Goal: Information Seeking & Learning: Learn about a topic

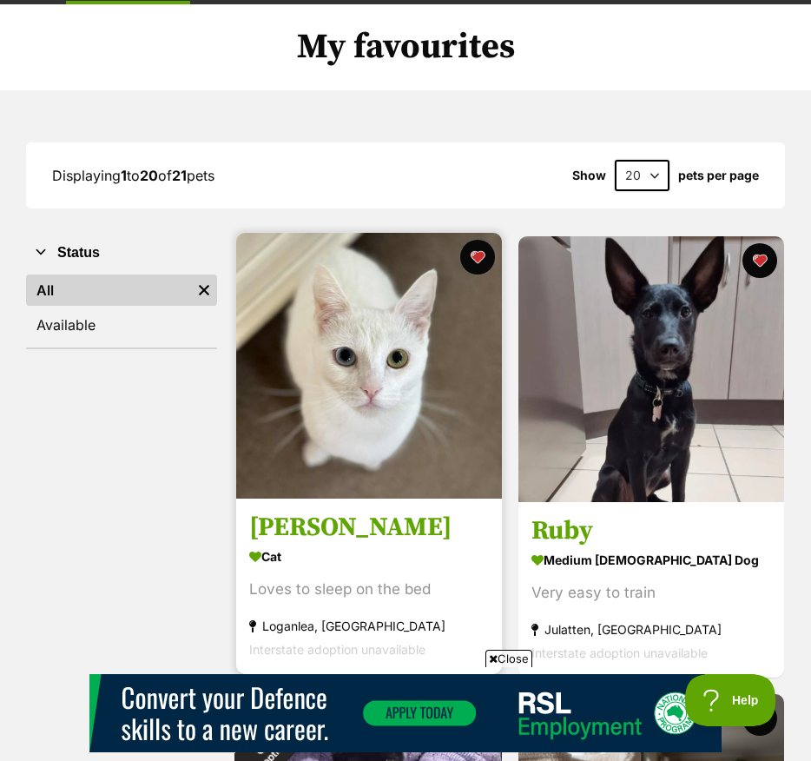
click at [381, 536] on h3 "Lily White" at bounding box center [369, 527] width 240 height 33
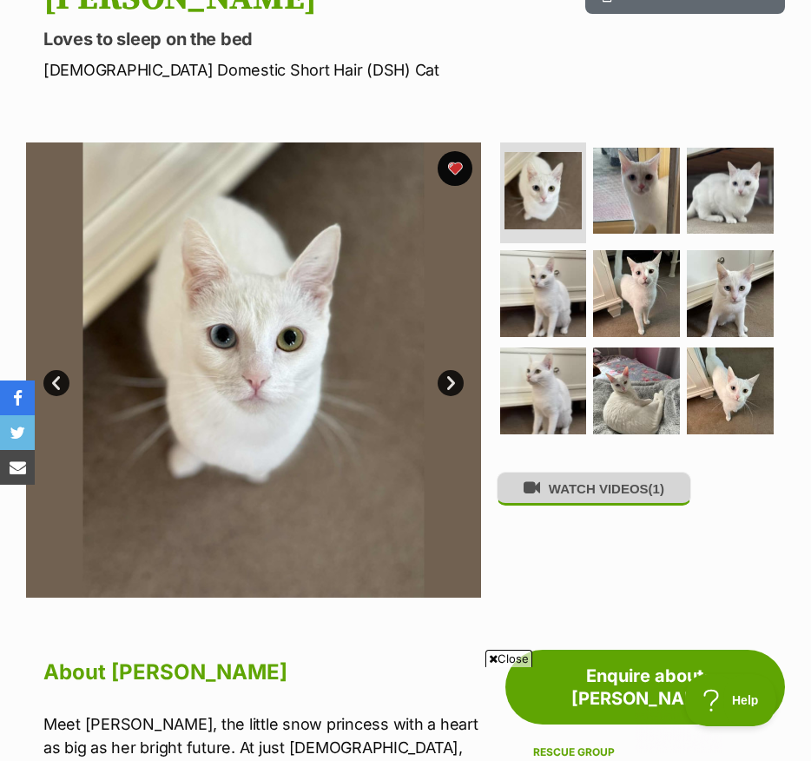
click at [593, 505] on button "WATCH VIDEOS (1)" at bounding box center [594, 489] width 195 height 34
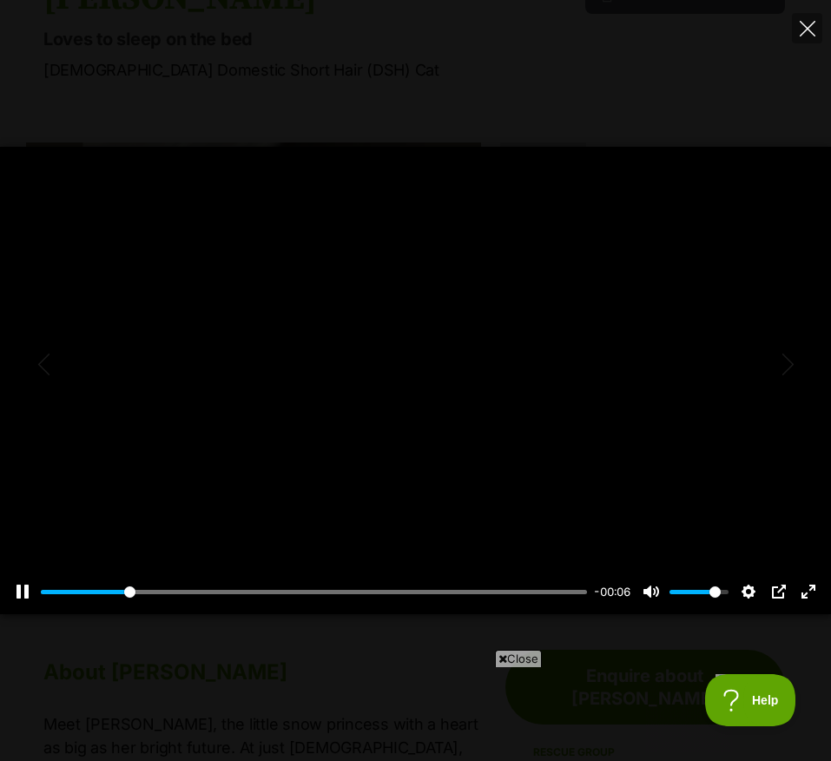
click at [370, 486] on div at bounding box center [415, 380] width 831 height 467
type input "16.24"
click at [649, 593] on button "Unmute Mute" at bounding box center [652, 592] width 28 height 28
type input "0"
click at [724, 359] on div at bounding box center [415, 380] width 831 height 467
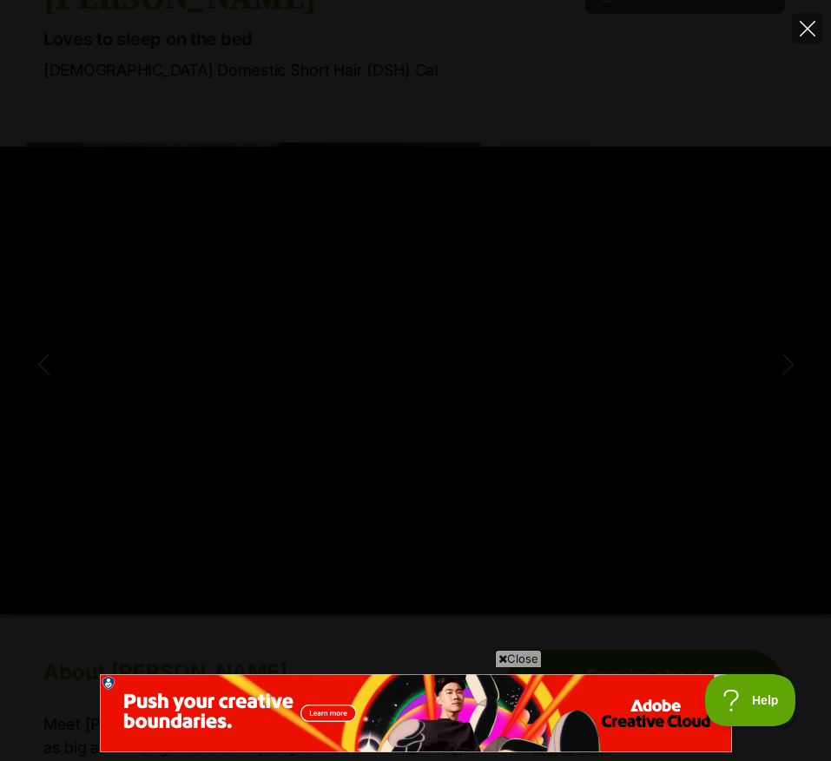
type input "100"
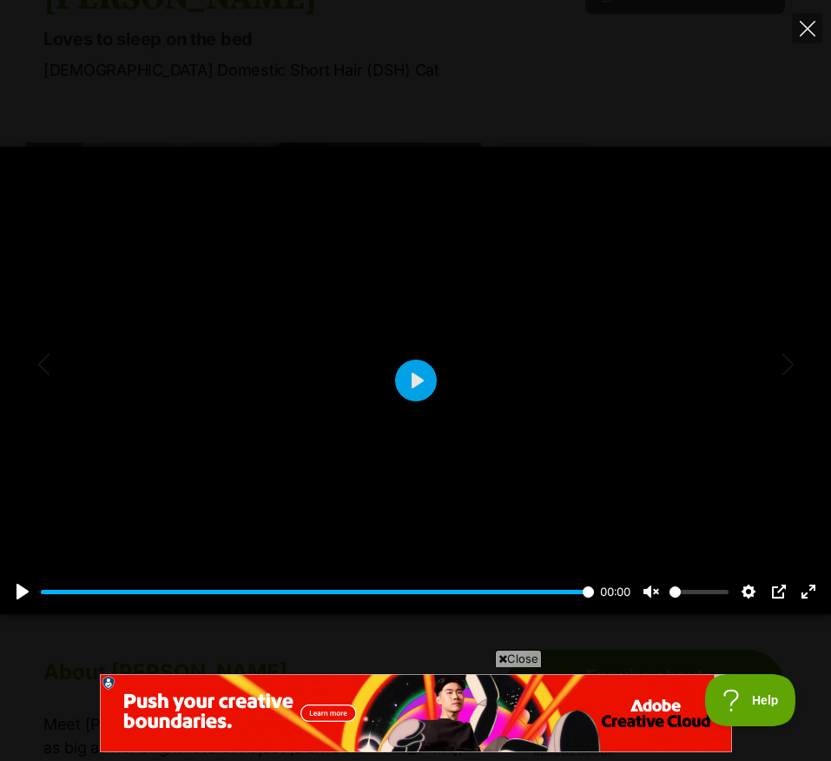
click at [807, 45] on div "Pause Play % buffered 00:00 00:00 Unmute Mute Disable captions Enable captions …" at bounding box center [415, 380] width 831 height 761
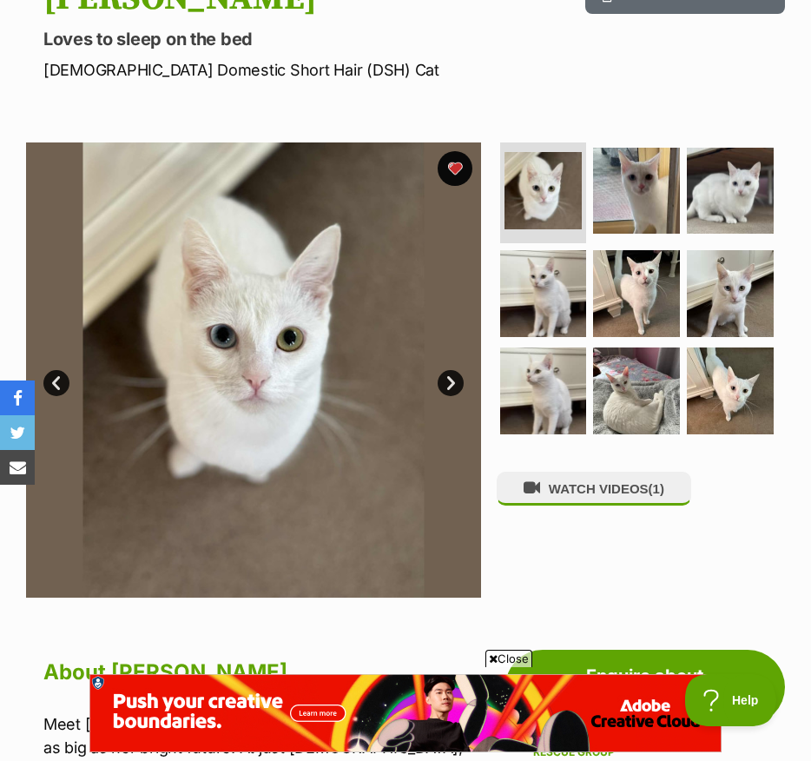
click at [446, 386] on link "Next" at bounding box center [451, 383] width 26 height 26
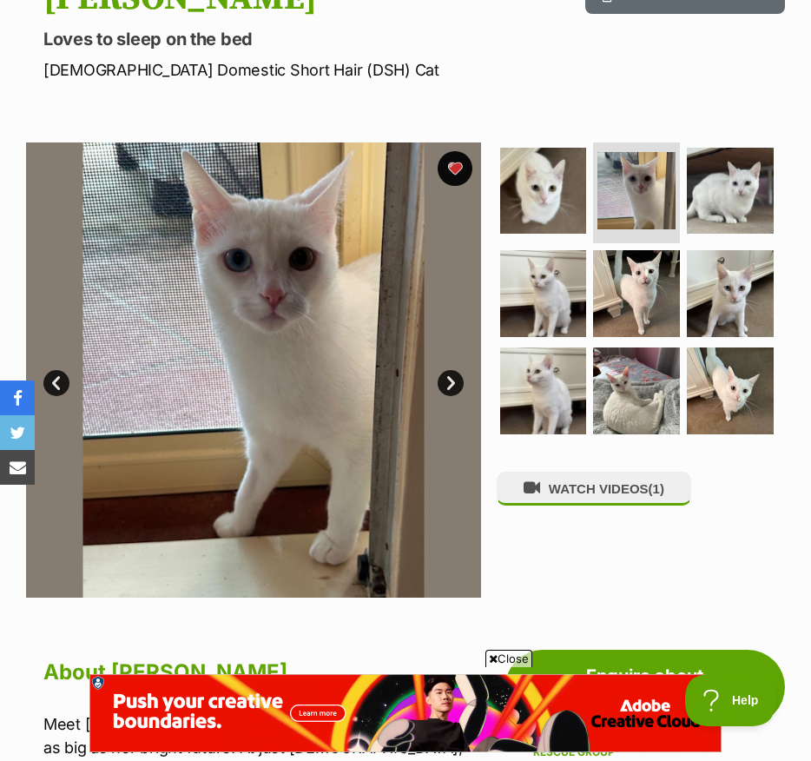
click at [451, 388] on link "Next" at bounding box center [451, 383] width 26 height 26
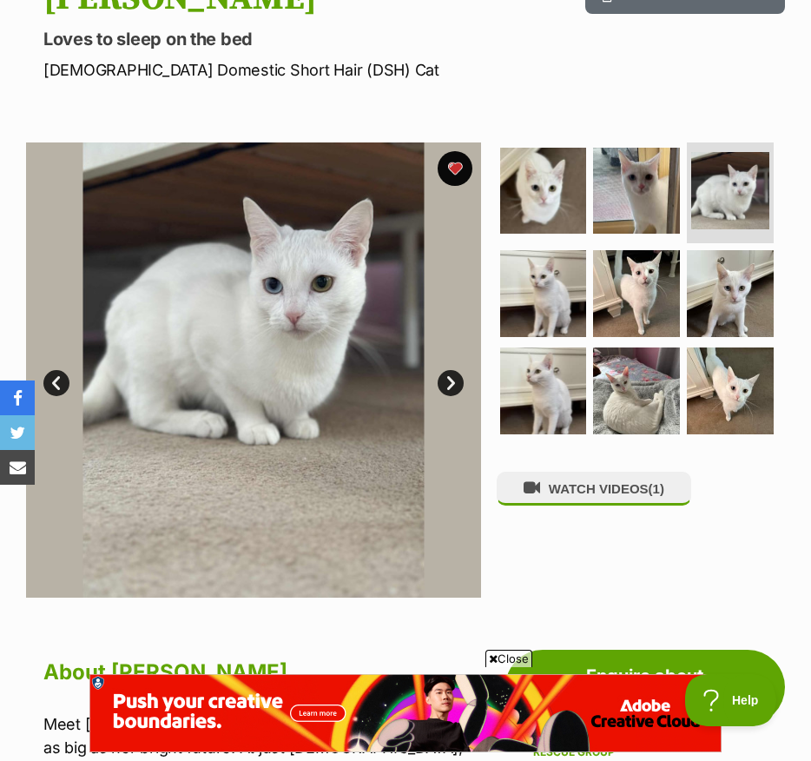
click at [451, 388] on link "Next" at bounding box center [451, 383] width 26 height 26
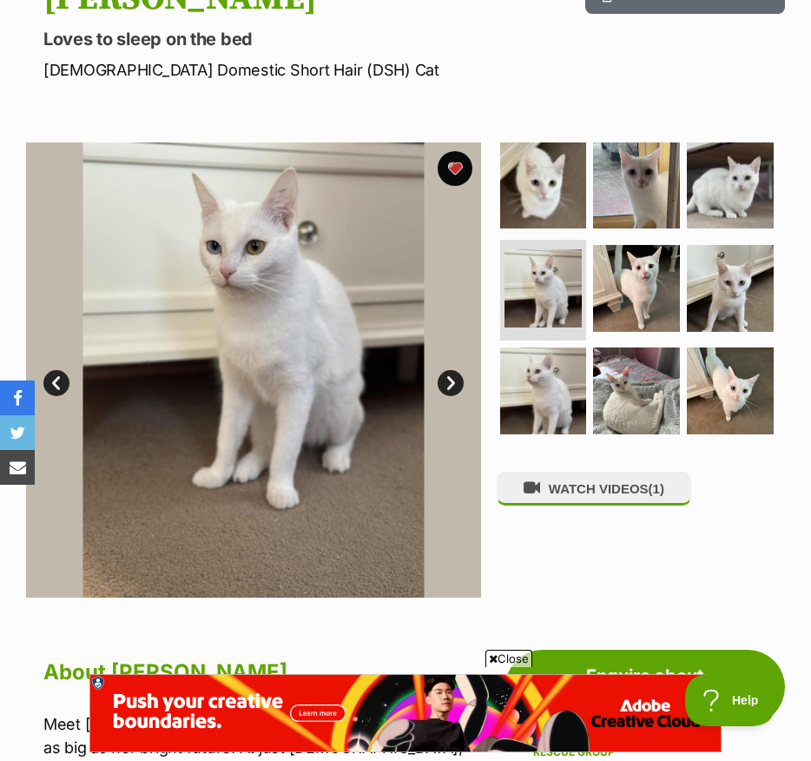
click at [451, 388] on link "Next" at bounding box center [451, 383] width 26 height 26
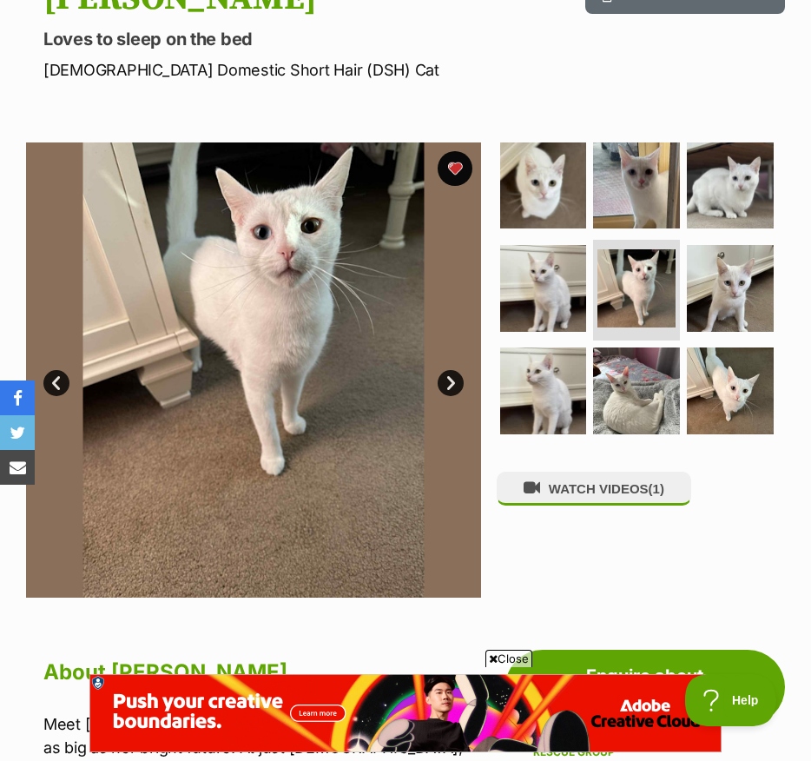
click at [451, 388] on link "Next" at bounding box center [451, 383] width 26 height 26
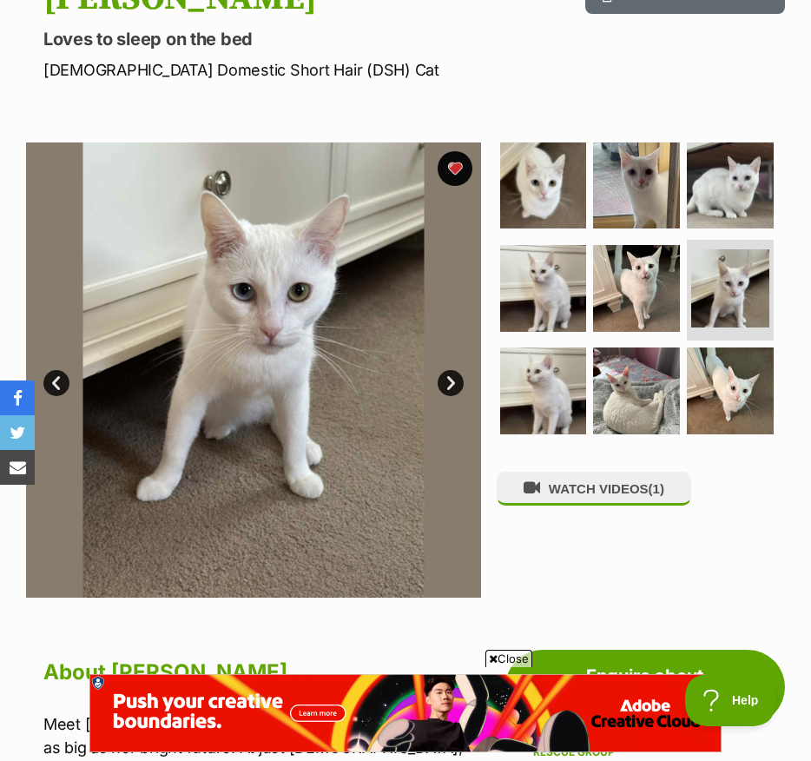
click at [451, 388] on link "Next" at bounding box center [451, 383] width 26 height 26
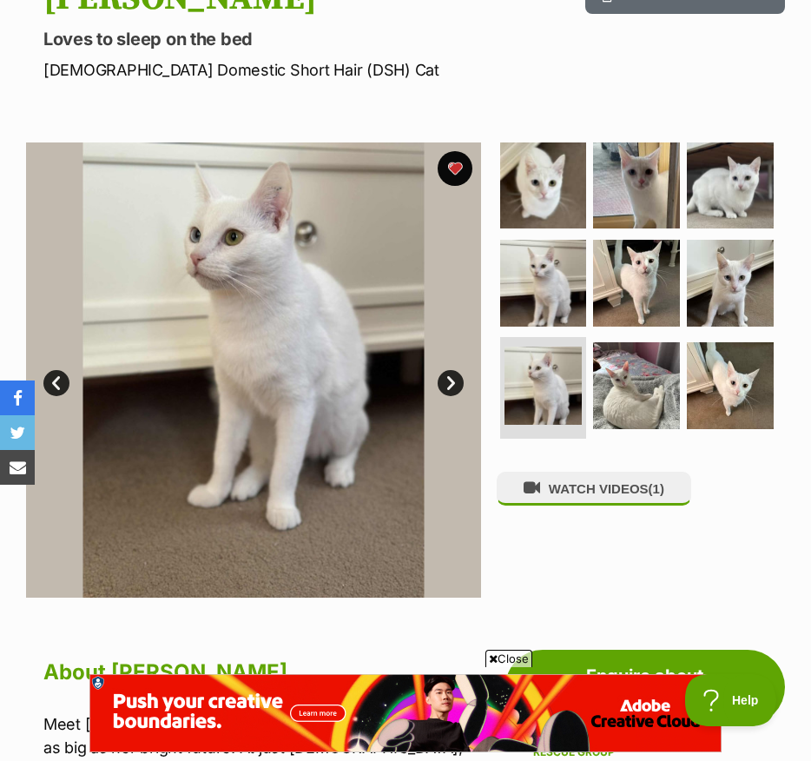
click at [451, 388] on link "Next" at bounding box center [451, 383] width 26 height 26
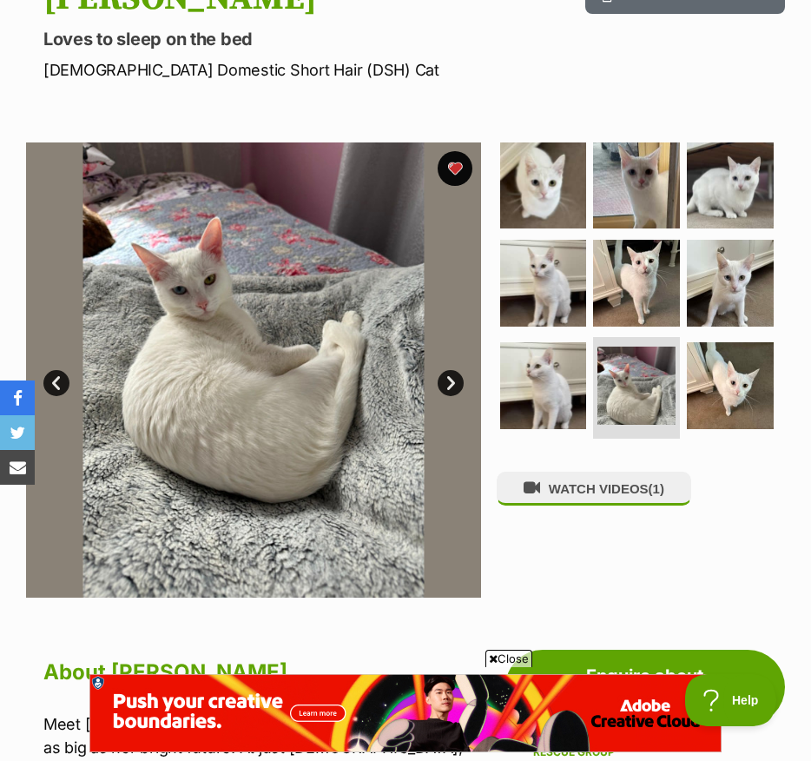
click at [451, 388] on link "Next" at bounding box center [451, 383] width 26 height 26
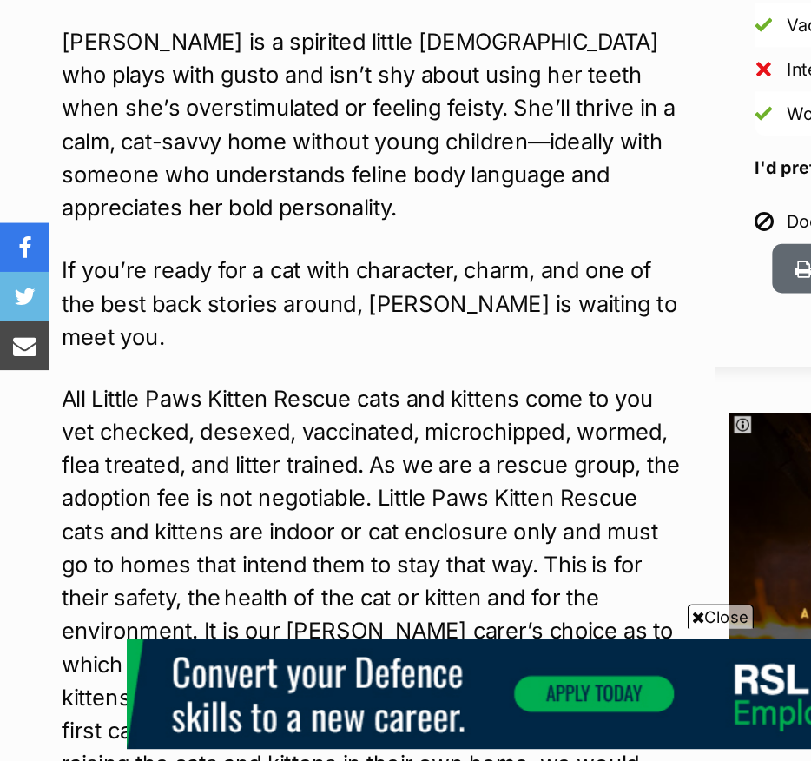
scroll to position [1389, 0]
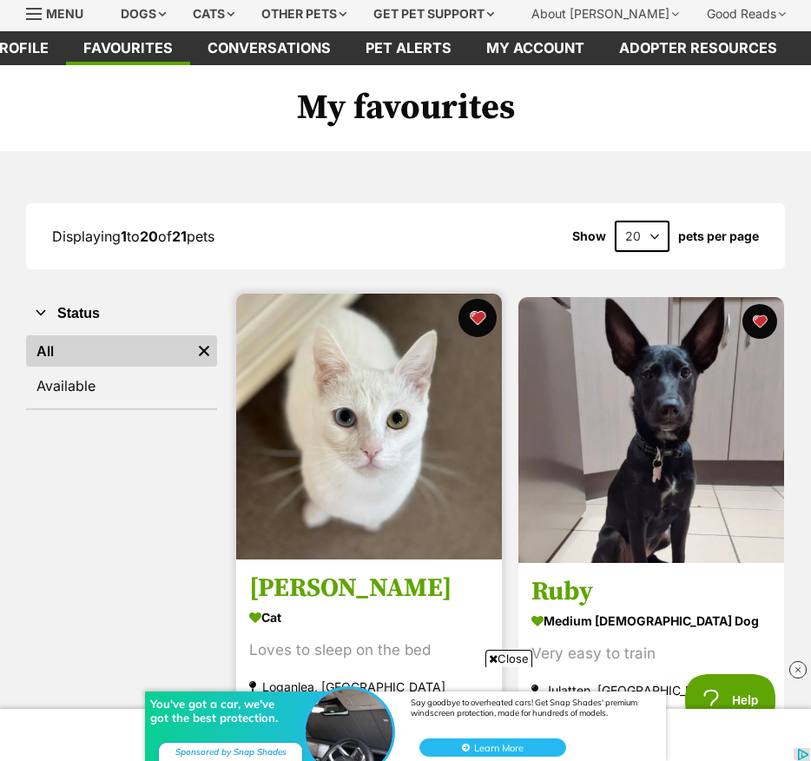
click at [485, 309] on button "favourite" at bounding box center [478, 318] width 38 height 38
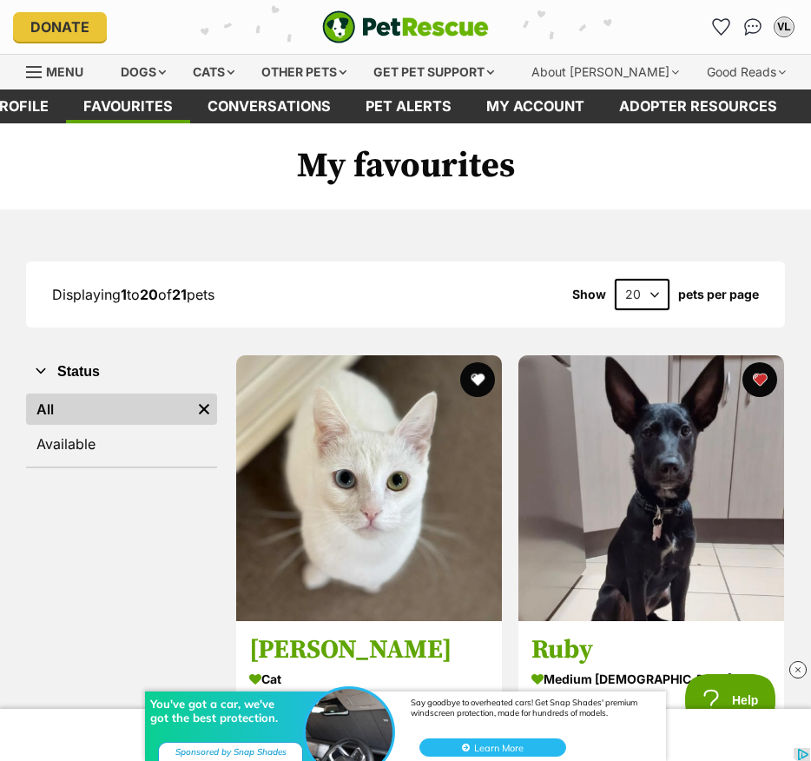
click at [361, 36] on img "PetRescue" at bounding box center [405, 26] width 167 height 33
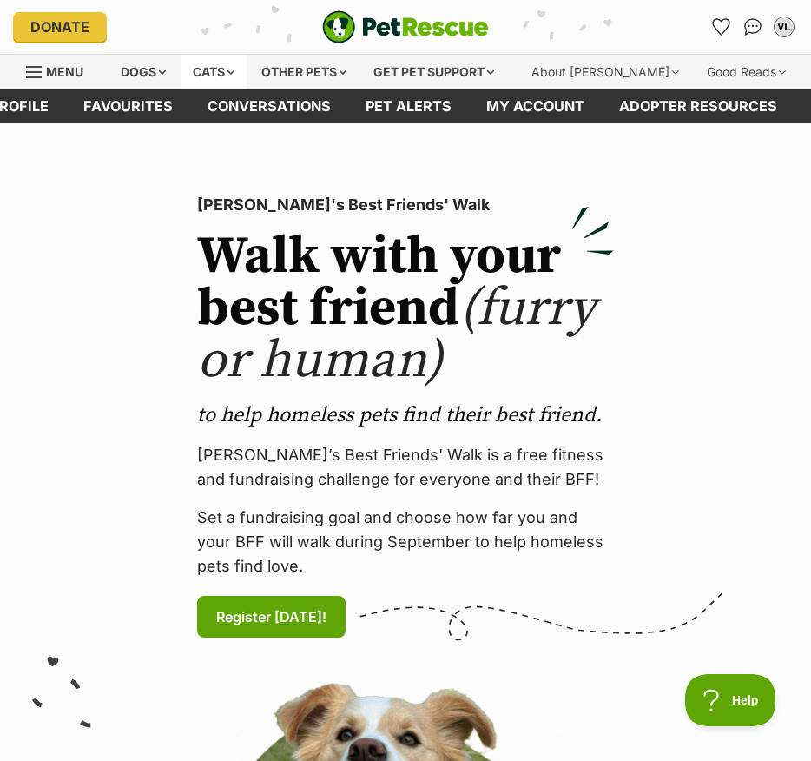
click at [213, 77] on div "Cats" at bounding box center [214, 72] width 66 height 35
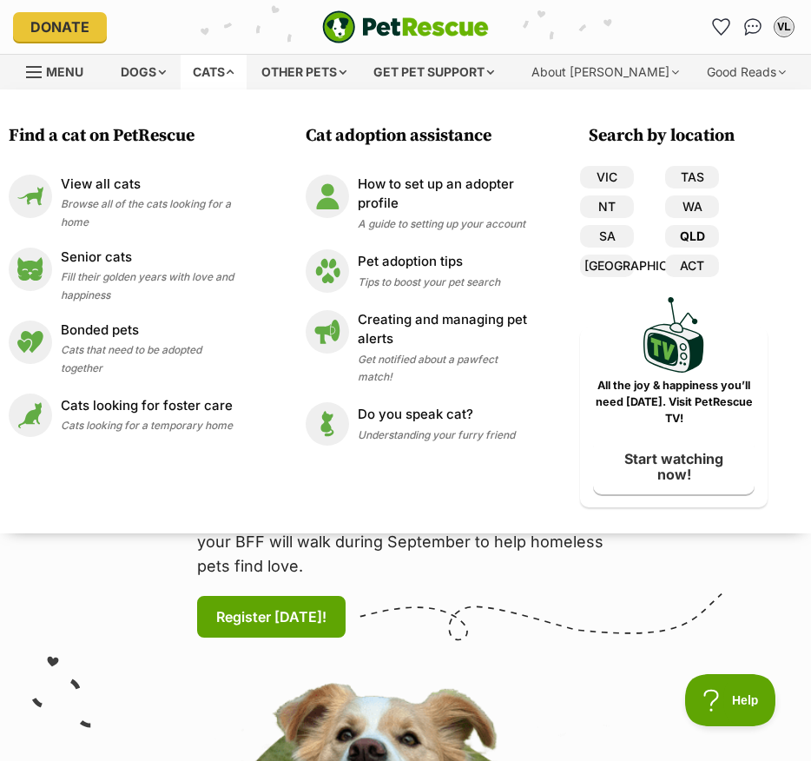
click at [691, 230] on link "QLD" at bounding box center [692, 236] width 54 height 23
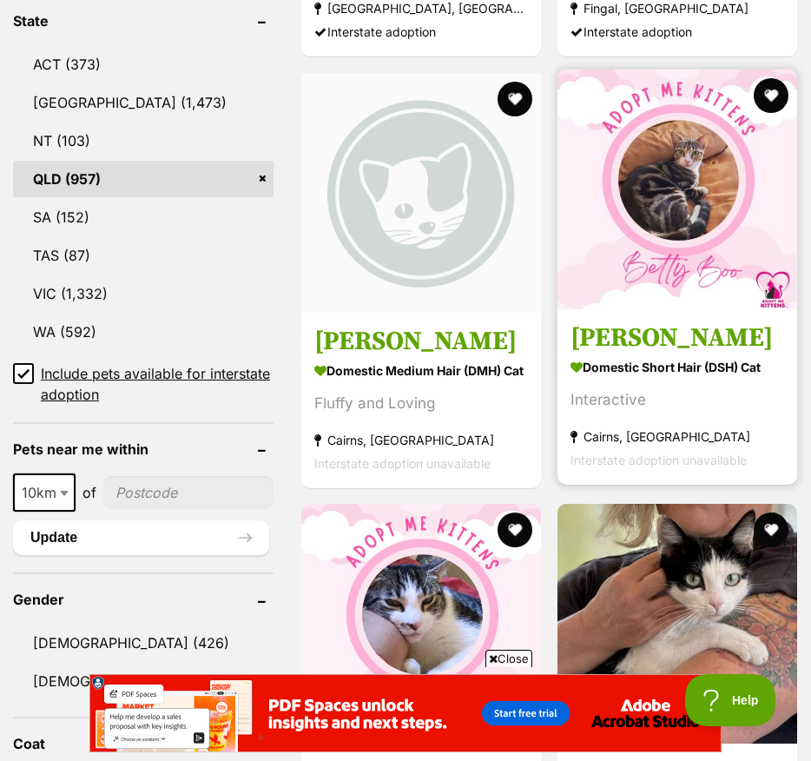
click at [597, 463] on link "Betty Boo Domestic Short Hair (DSH) Cat Interactive Cairns, QLD Interstate adop…" at bounding box center [678, 395] width 240 height 176
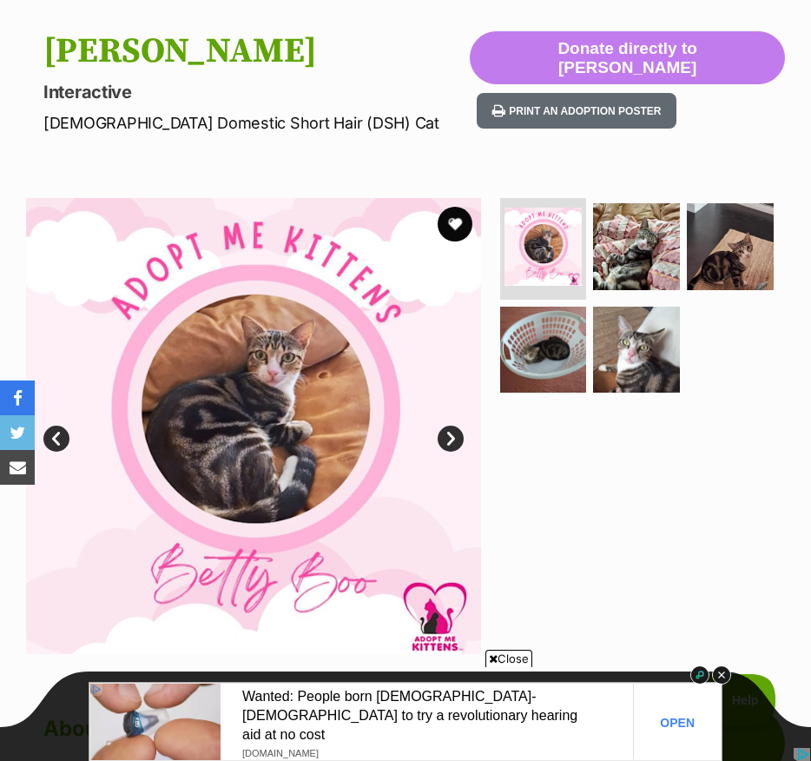
scroll to position [163, 0]
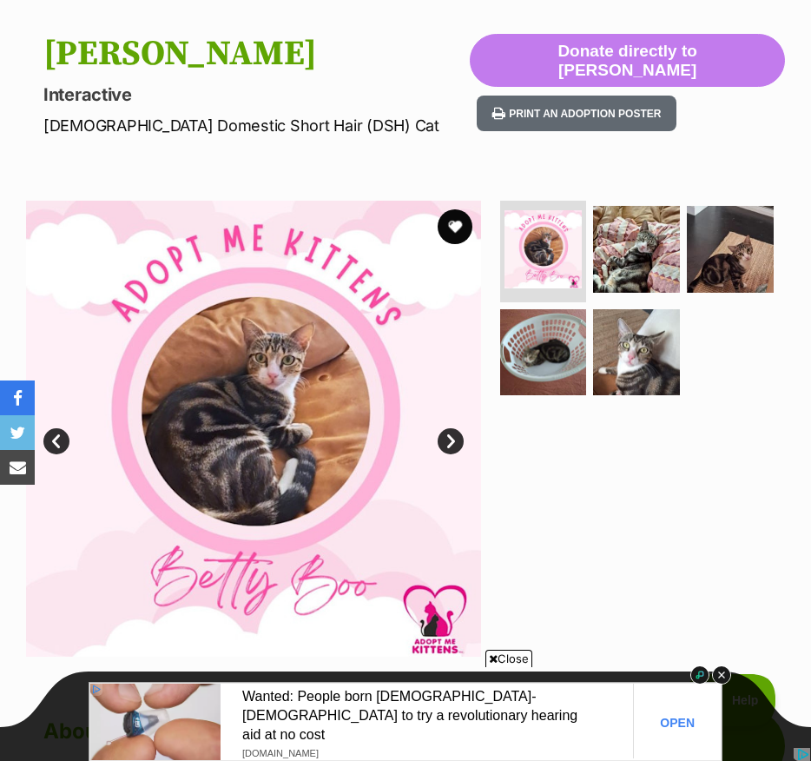
click at [451, 433] on link "Next" at bounding box center [451, 441] width 26 height 26
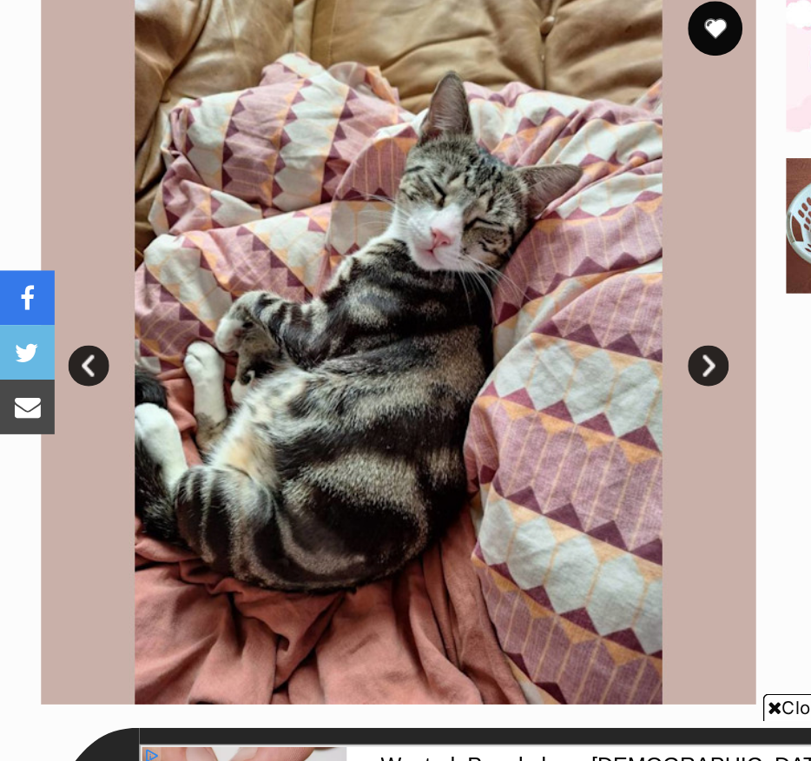
click at [453, 432] on link "Next" at bounding box center [451, 441] width 26 height 26
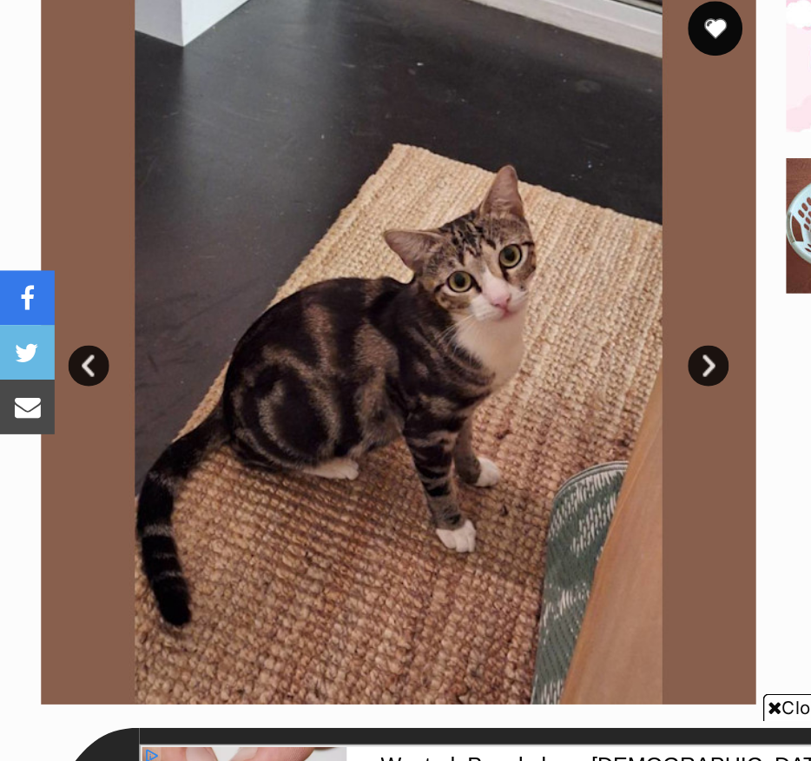
click at [453, 432] on link "Next" at bounding box center [451, 441] width 26 height 26
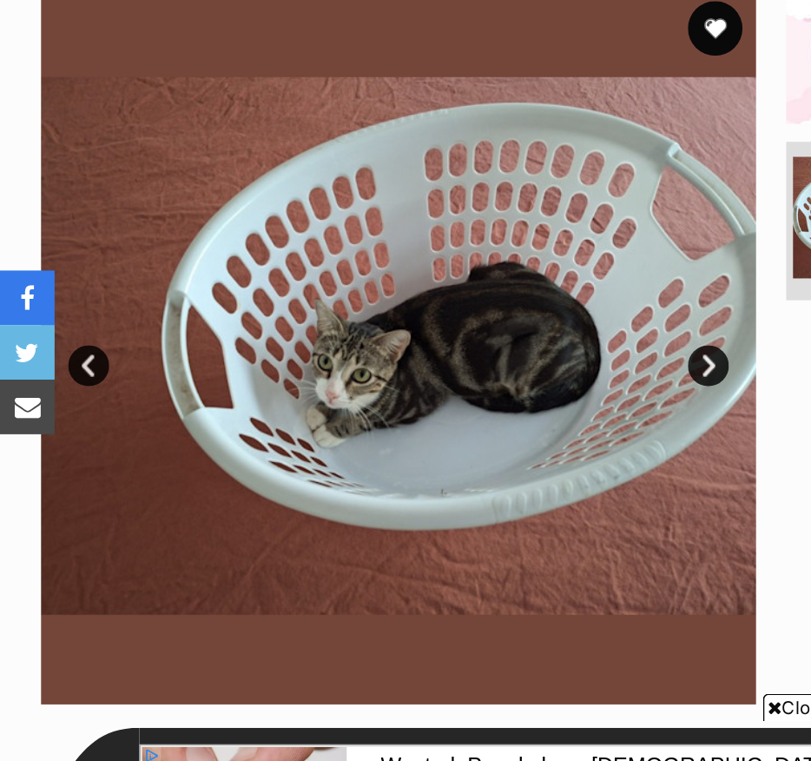
click at [453, 432] on link "Next" at bounding box center [451, 441] width 26 height 26
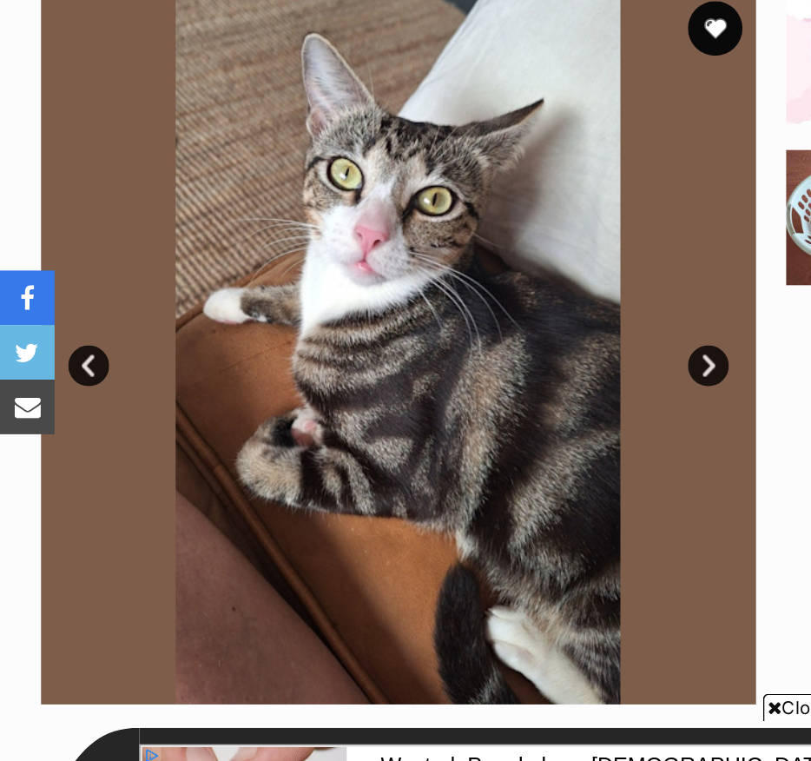
click at [453, 432] on link "Next" at bounding box center [451, 441] width 26 height 26
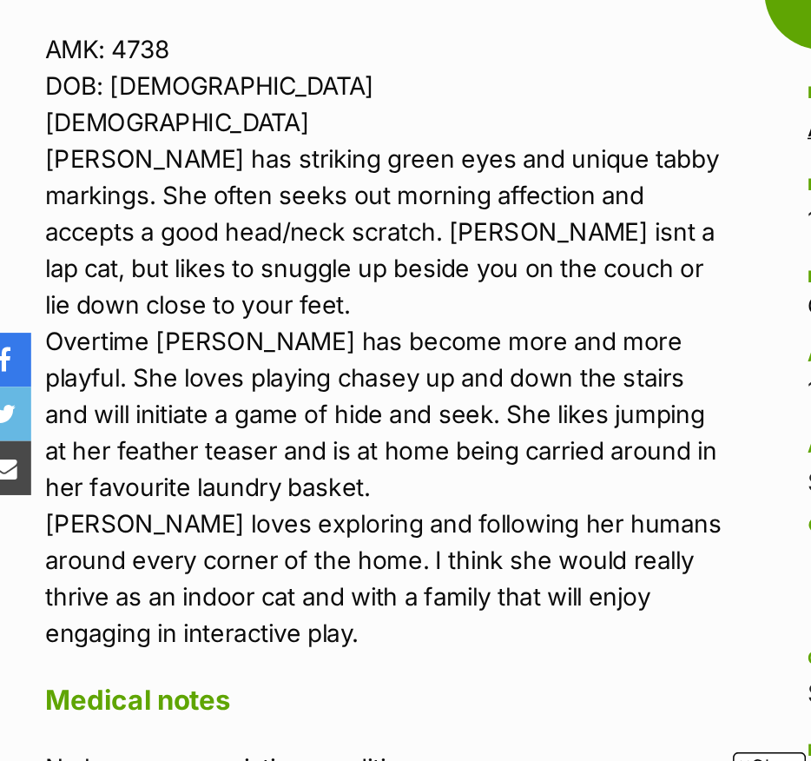
scroll to position [0, 0]
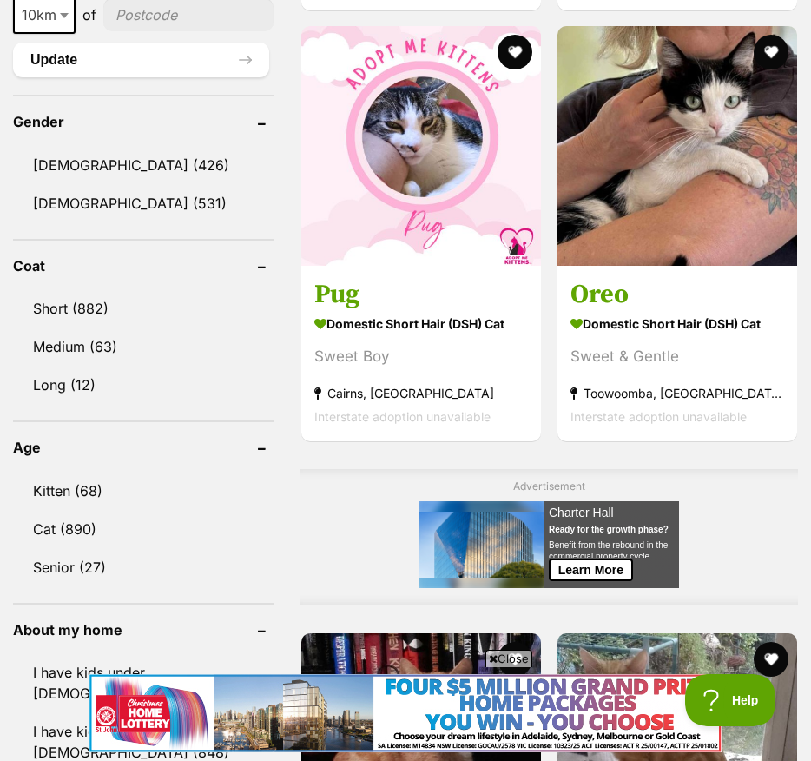
scroll to position [1489, 0]
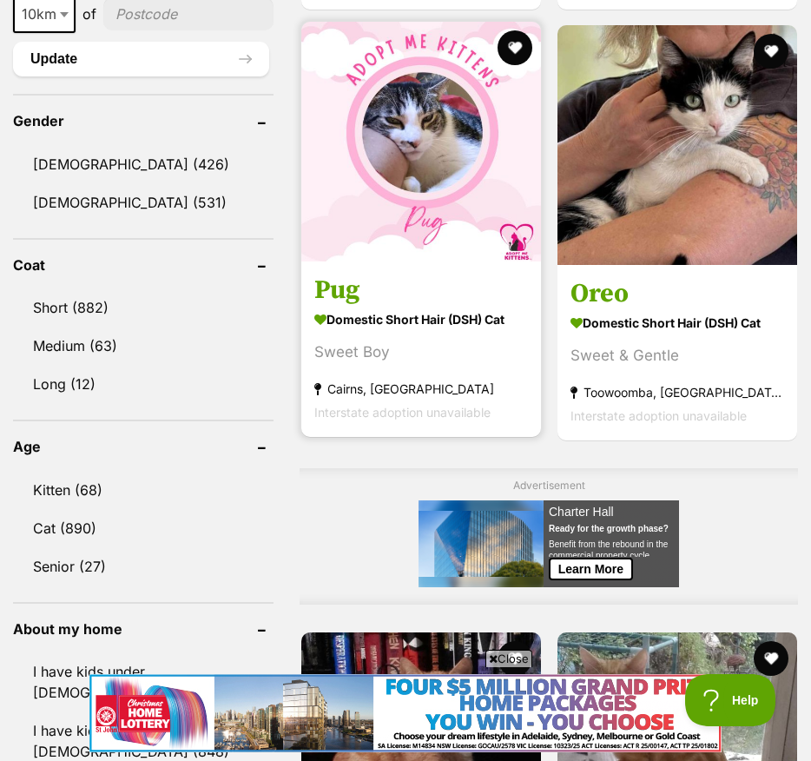
click at [352, 424] on section "Domestic Short Hair (DSH) Cat Sweet Boy [GEOGRAPHIC_DATA], [GEOGRAPHIC_DATA] In…" at bounding box center [421, 365] width 214 height 117
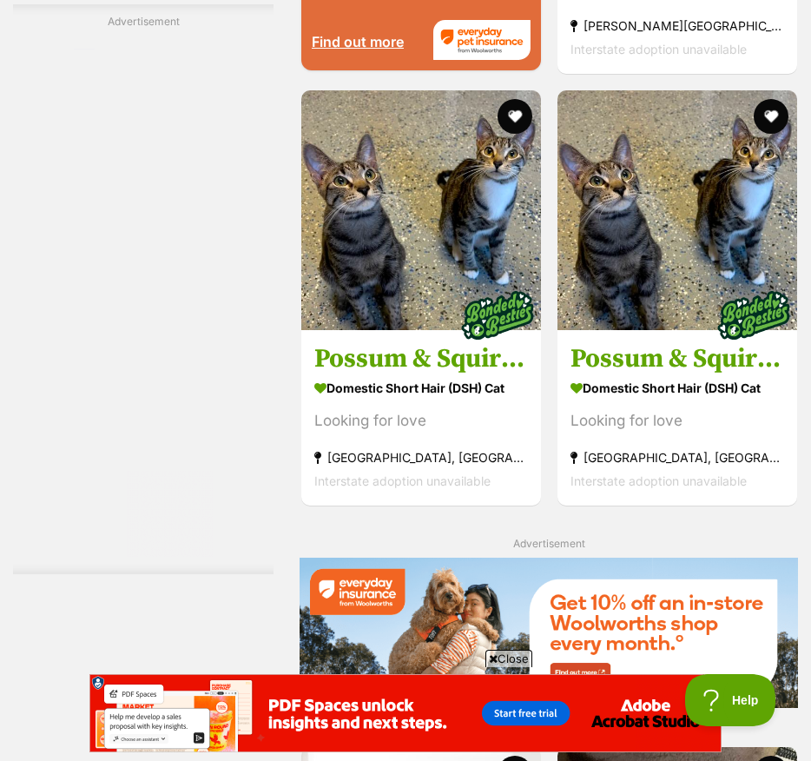
scroll to position [3328, 0]
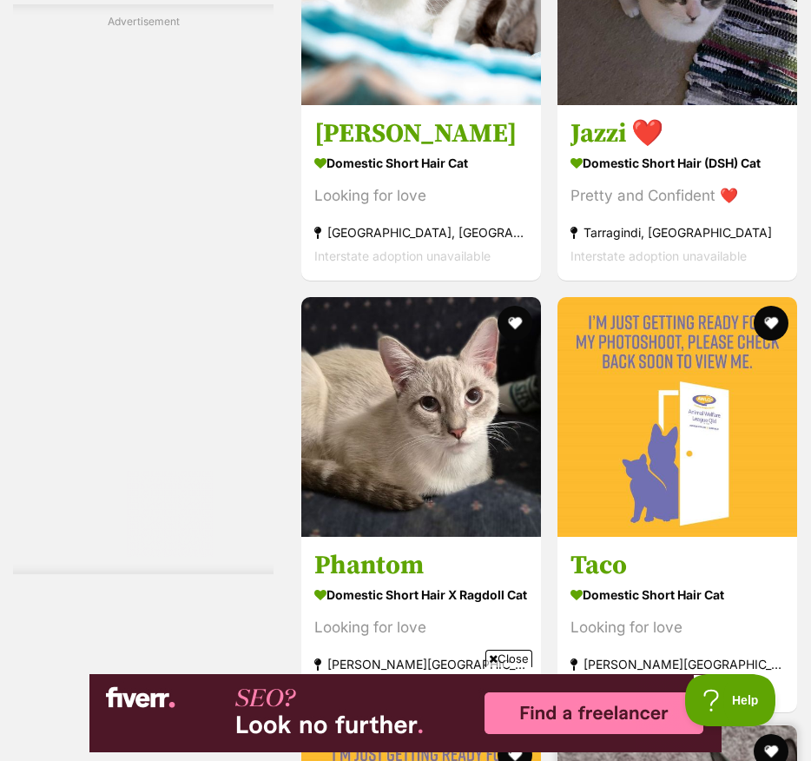
scroll to position [4196, 0]
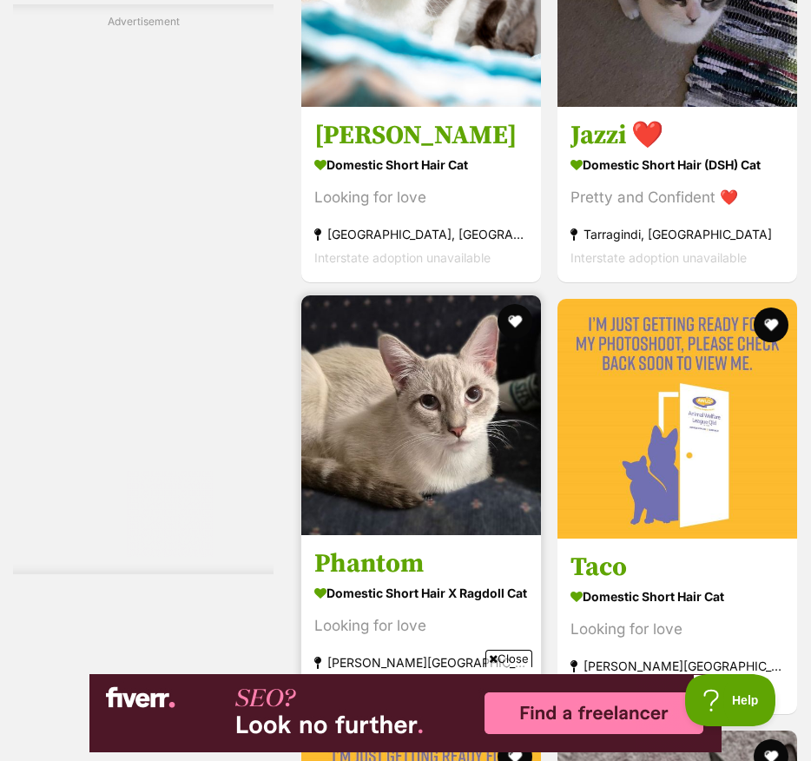
click at [370, 547] on h3 "Phantom" at bounding box center [421, 563] width 214 height 33
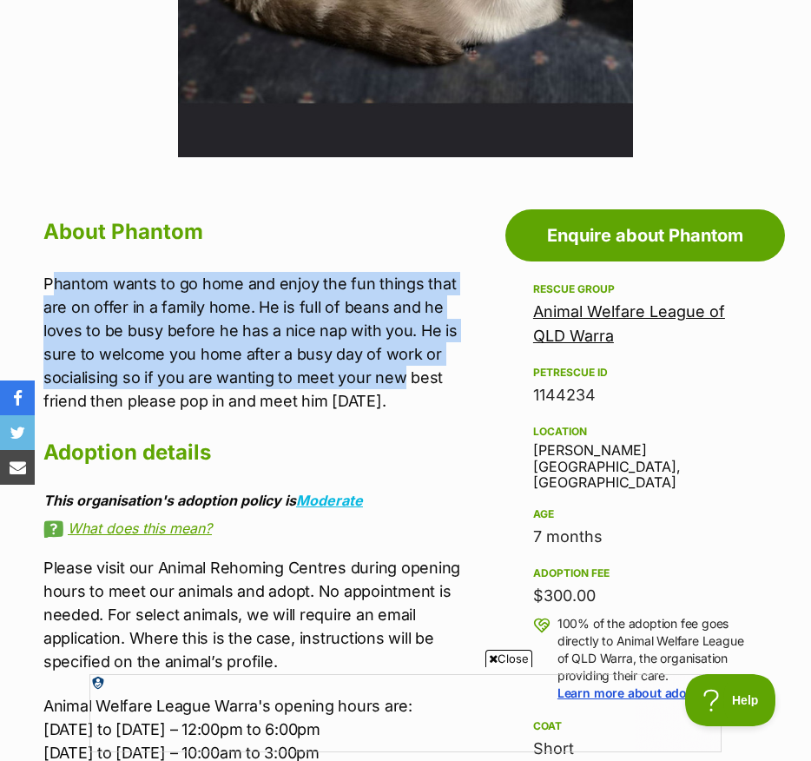
drag, startPoint x: 53, startPoint y: 273, endPoint x: 320, endPoint y: 386, distance: 289.6
click at [320, 386] on p "Phantom wants to go home and enjoy the fun things that are on offer in a family…" at bounding box center [262, 342] width 438 height 141
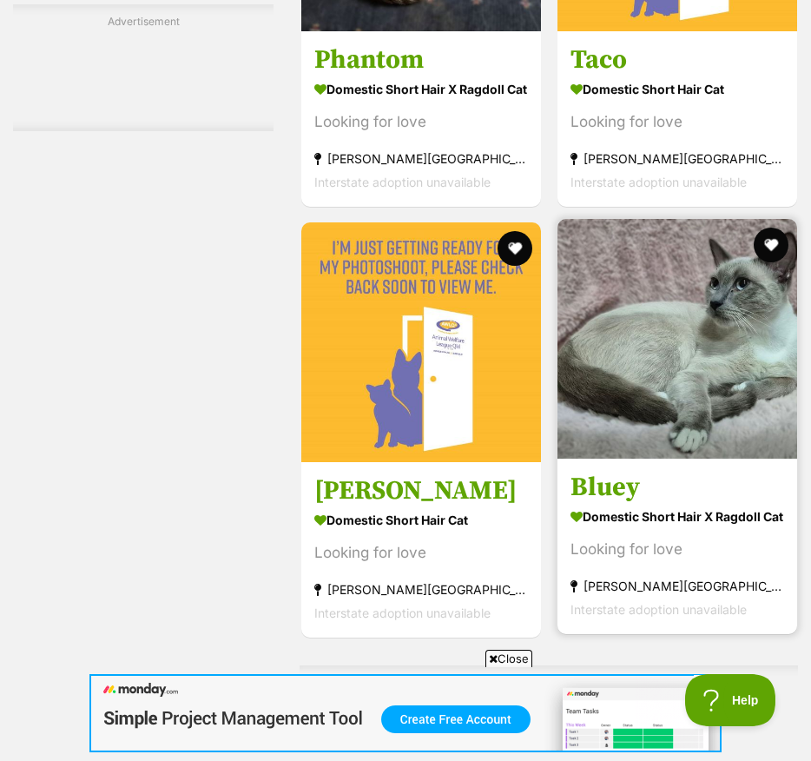
scroll to position [4965, 0]
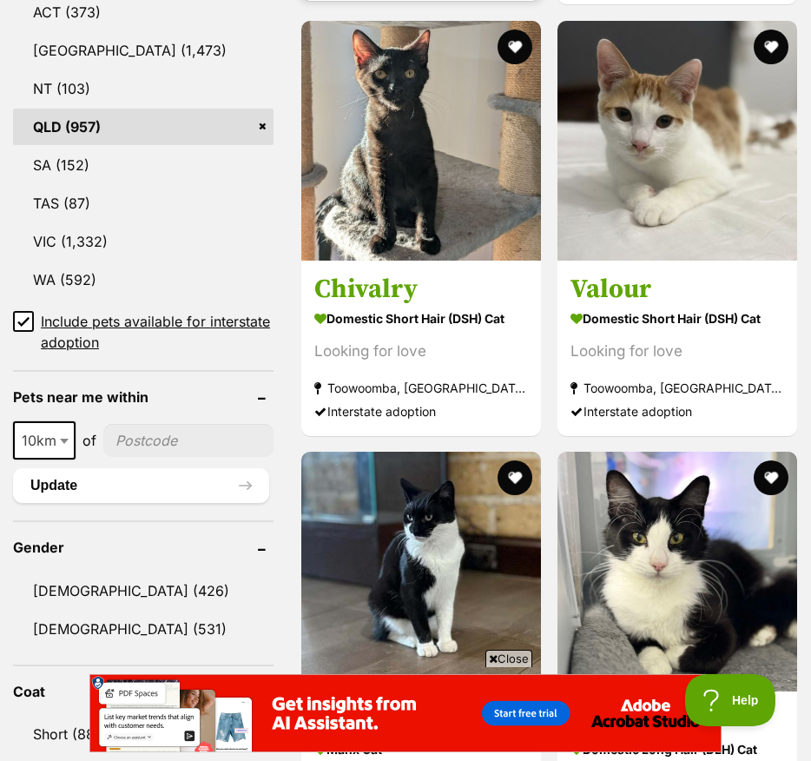
scroll to position [1047, 0]
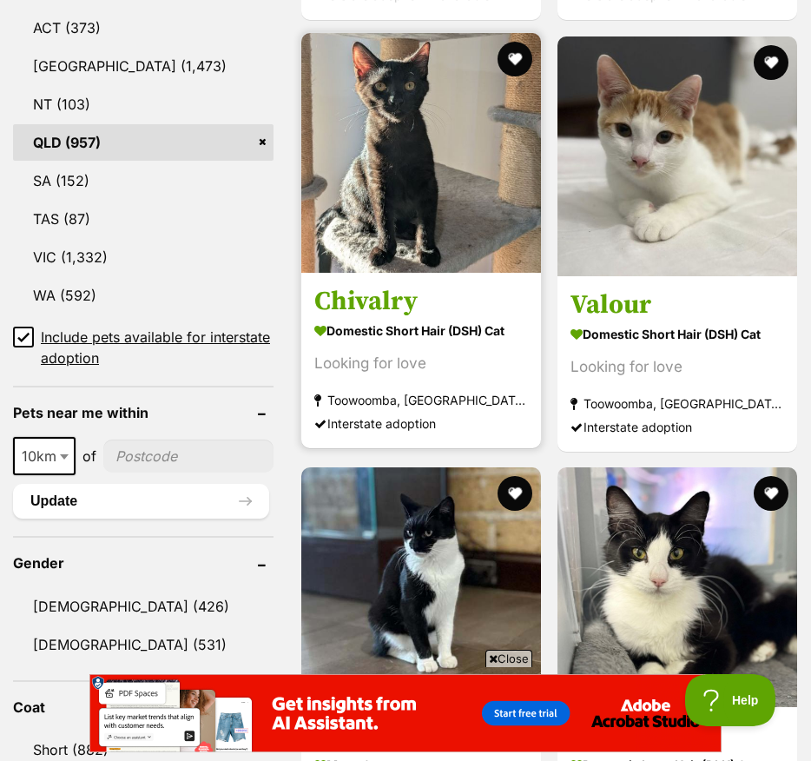
click at [398, 342] on strong "Domestic Short Hair (DSH) Cat" at bounding box center [421, 329] width 214 height 25
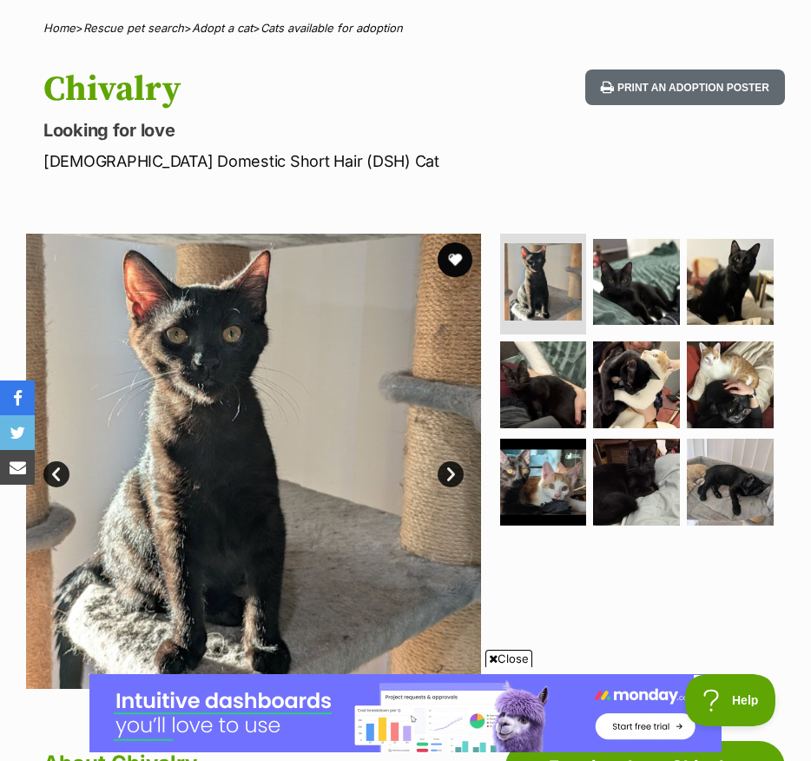
scroll to position [166, 0]
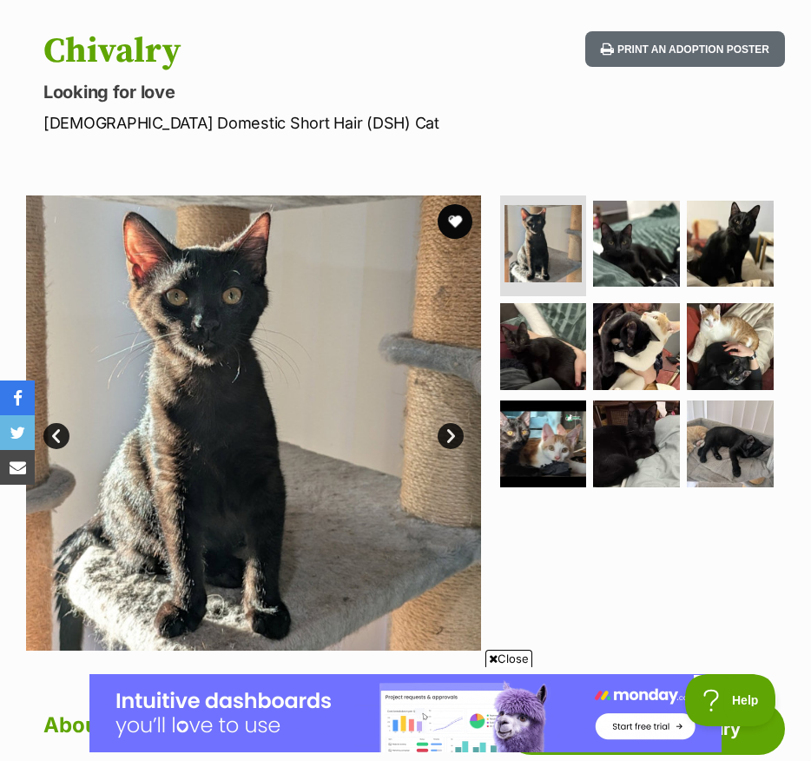
click at [453, 444] on link "Next" at bounding box center [451, 436] width 26 height 26
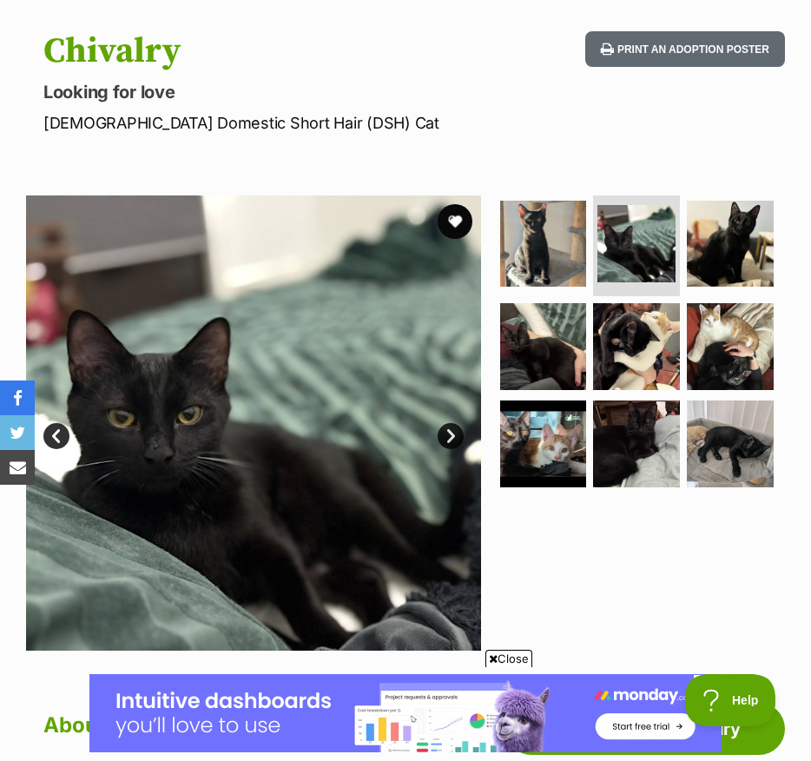
scroll to position [0, 0]
click at [452, 441] on link "Next" at bounding box center [451, 436] width 26 height 26
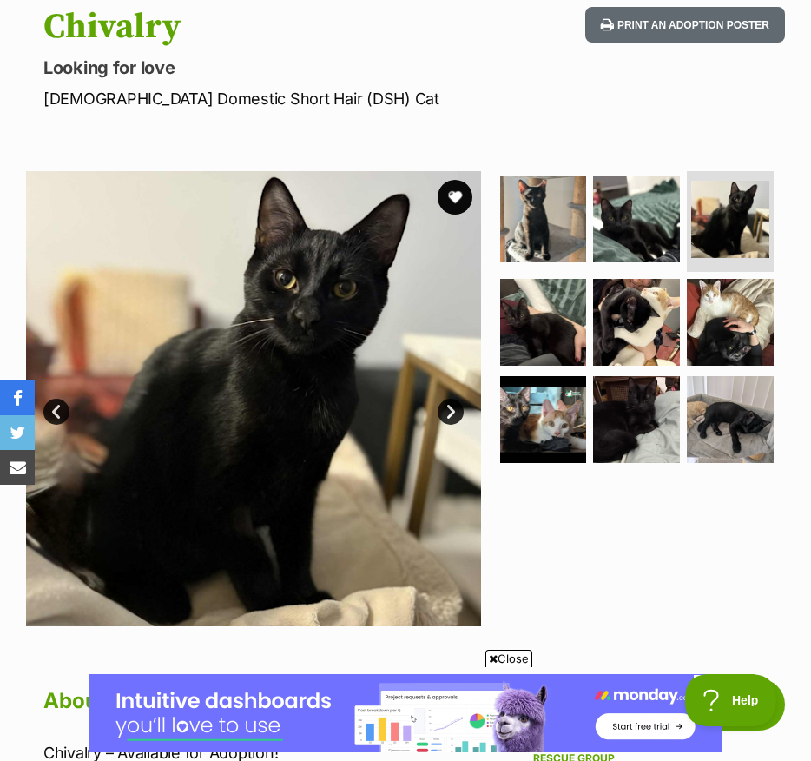
scroll to position [192, 0]
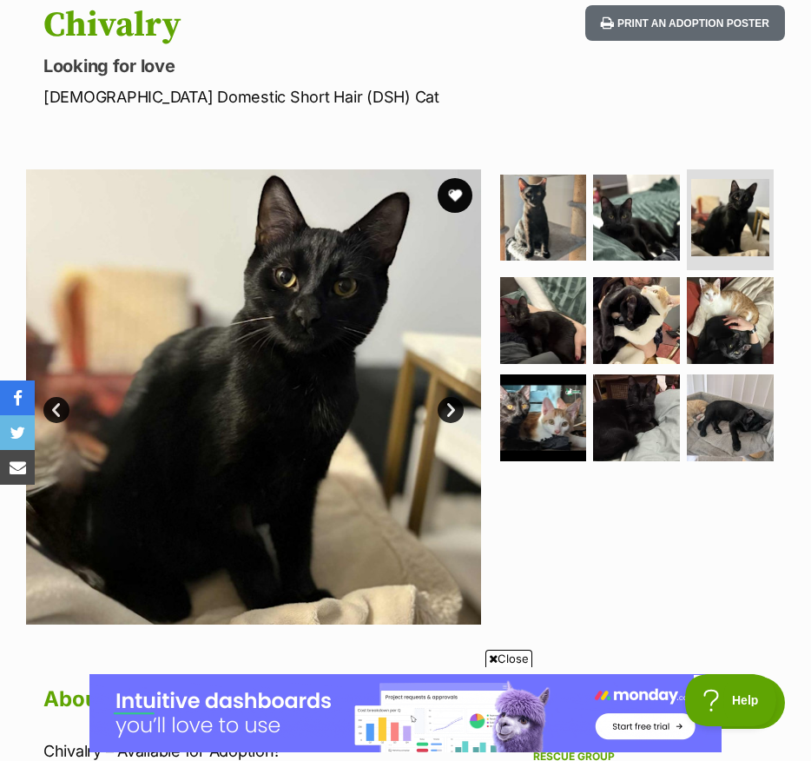
click at [455, 412] on link "Next" at bounding box center [451, 410] width 26 height 26
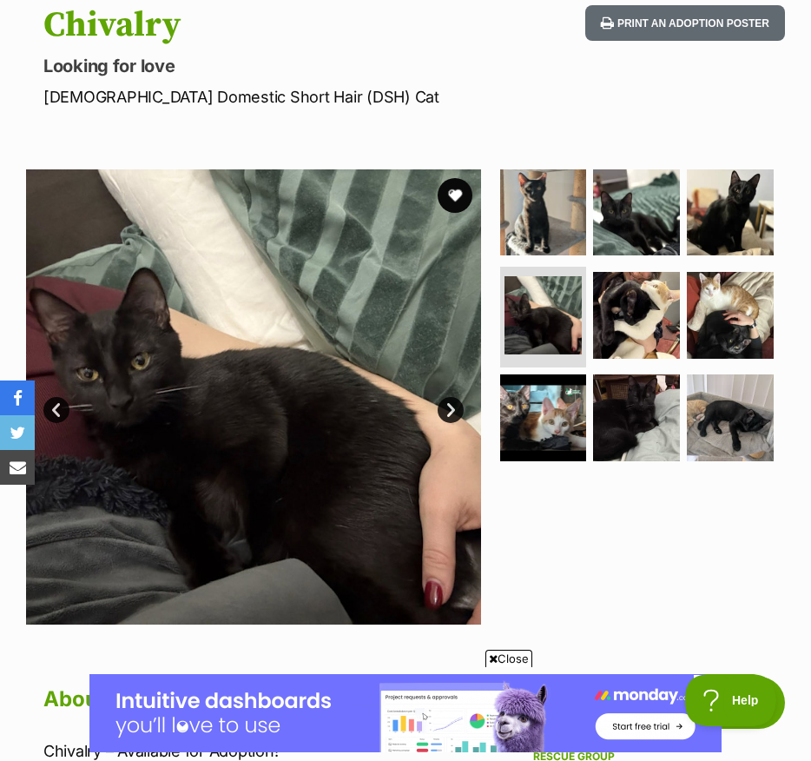
click at [455, 417] on link "Next" at bounding box center [451, 410] width 26 height 26
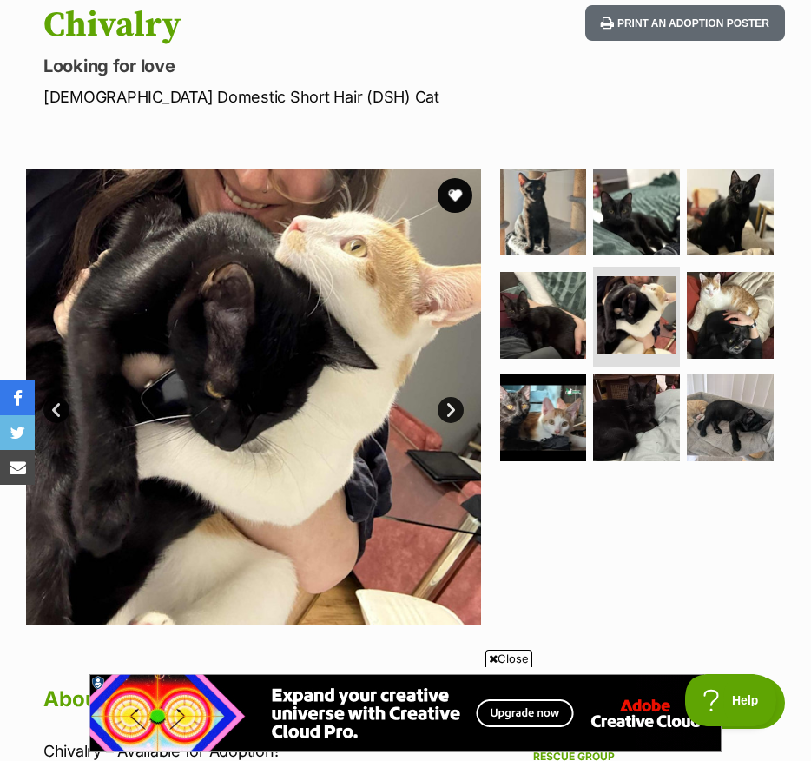
scroll to position [0, 0]
click at [454, 425] on img at bounding box center [253, 396] width 455 height 455
click at [446, 407] on link "Next" at bounding box center [451, 410] width 26 height 26
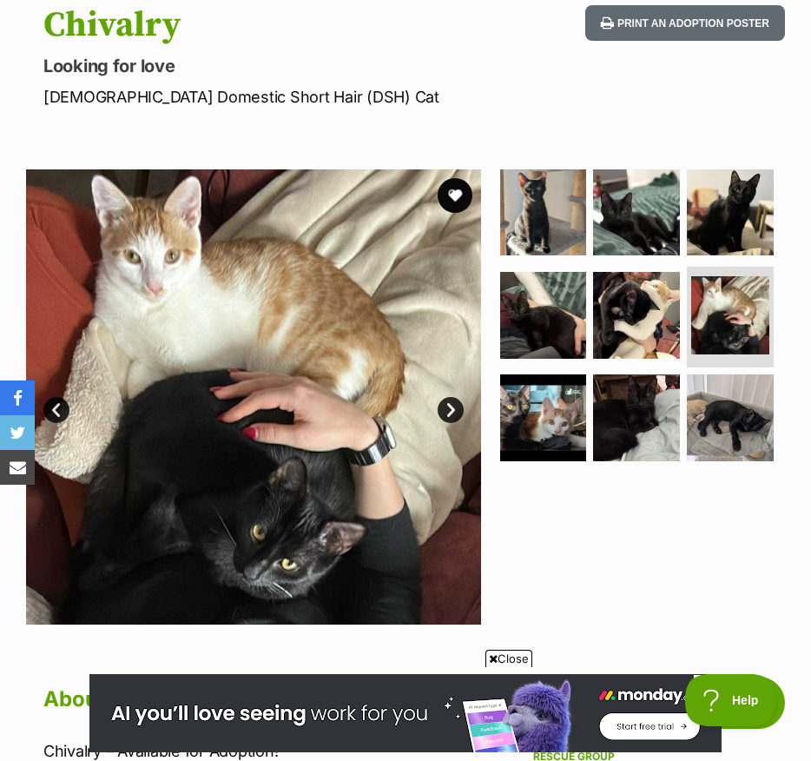
click at [446, 407] on link "Next" at bounding box center [451, 410] width 26 height 26
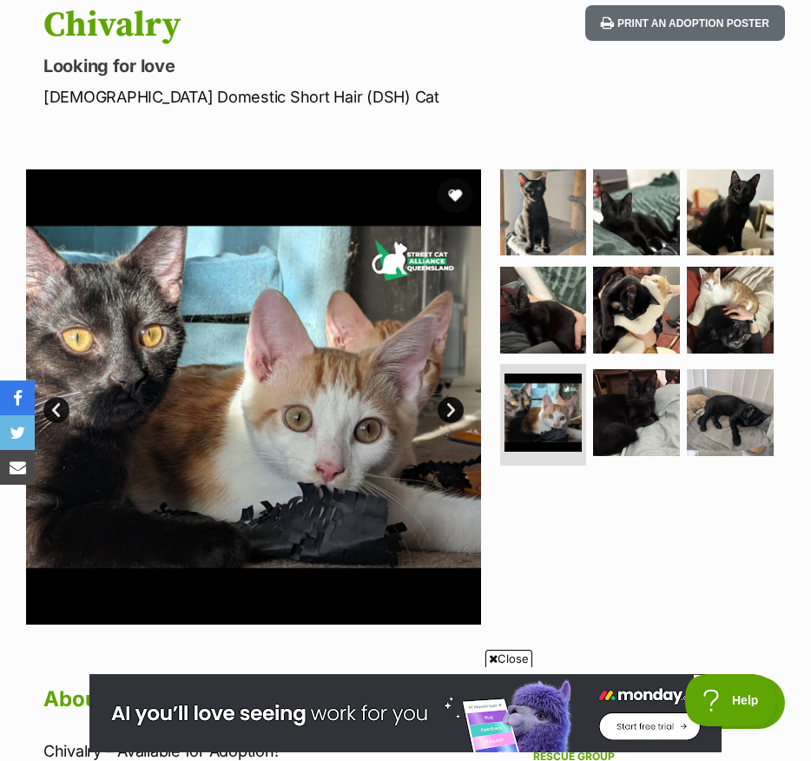
click at [446, 407] on link "Next" at bounding box center [451, 410] width 26 height 26
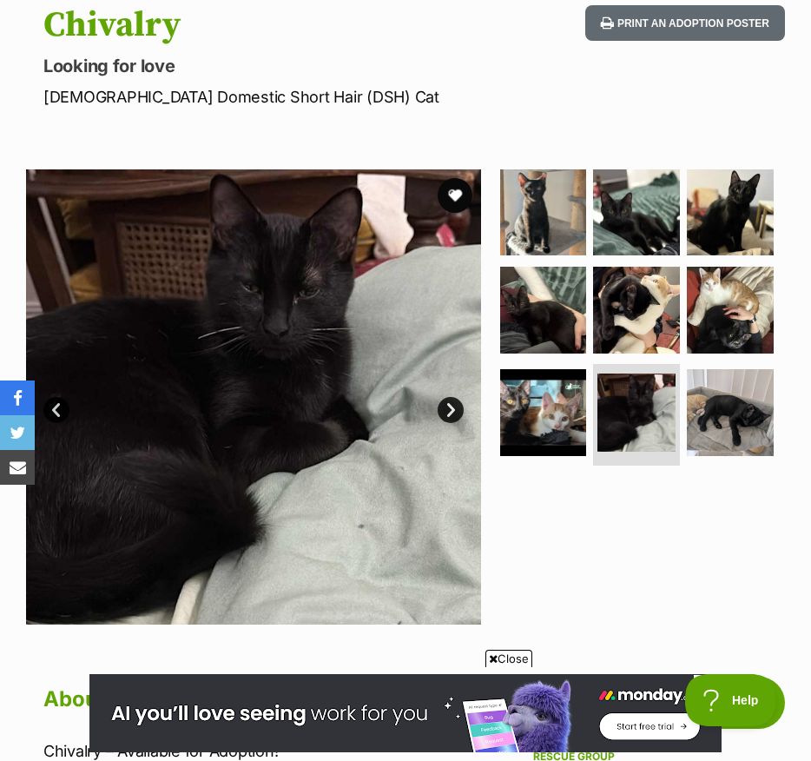
click at [449, 407] on link "Next" at bounding box center [451, 410] width 26 height 26
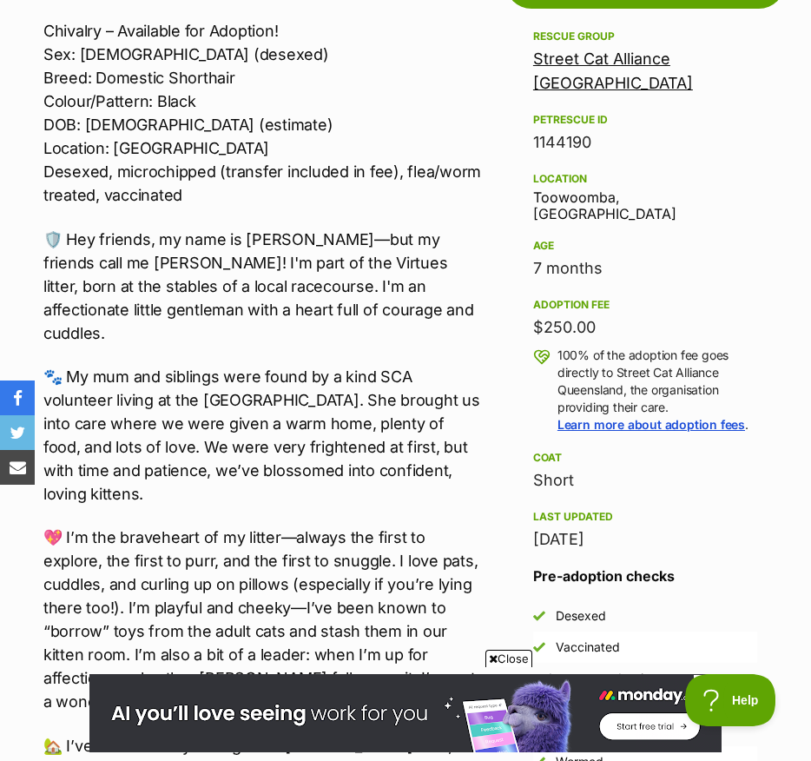
scroll to position [1014, 0]
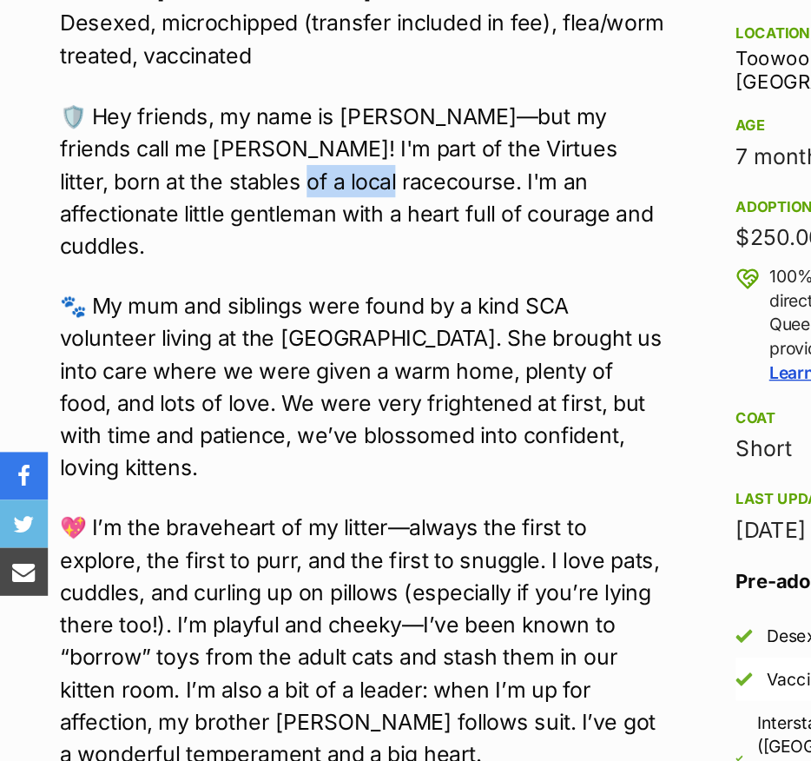
drag, startPoint x: 81, startPoint y: 188, endPoint x: 164, endPoint y: 182, distance: 83.7
click at [164, 182] on p "🛡️ Hey friends, my name is [PERSON_NAME]—but my friends call me [PERSON_NAME]! …" at bounding box center [262, 184] width 438 height 117
copy p "acecourse."
click at [181, 269] on p "🐾 My mum and siblings were found by a kind SCA volunteer living at the [GEOGRAP…" at bounding box center [262, 333] width 438 height 141
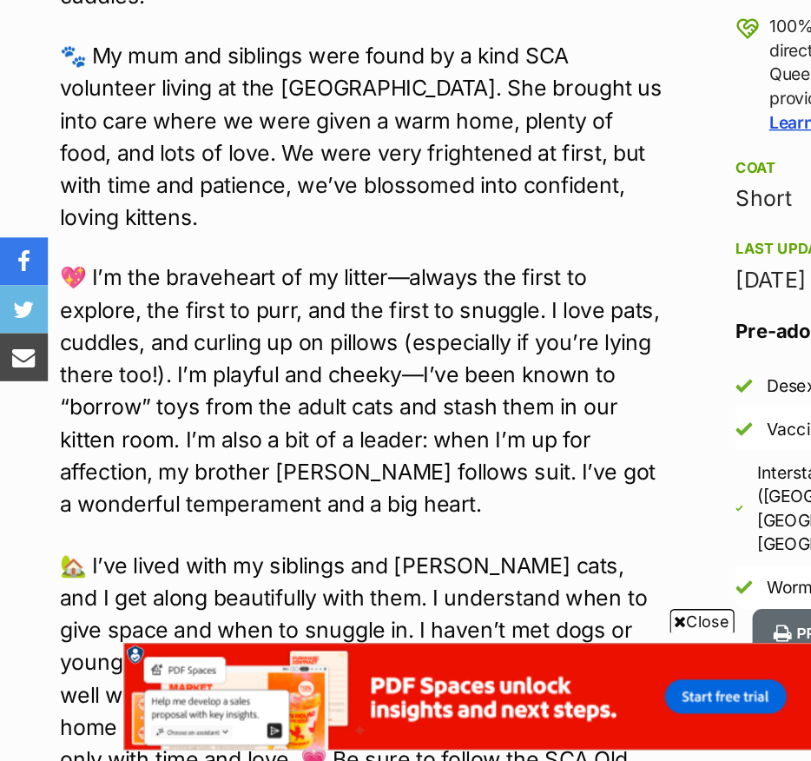
scroll to position [1041, 0]
